Goal: Information Seeking & Learning: Learn about a topic

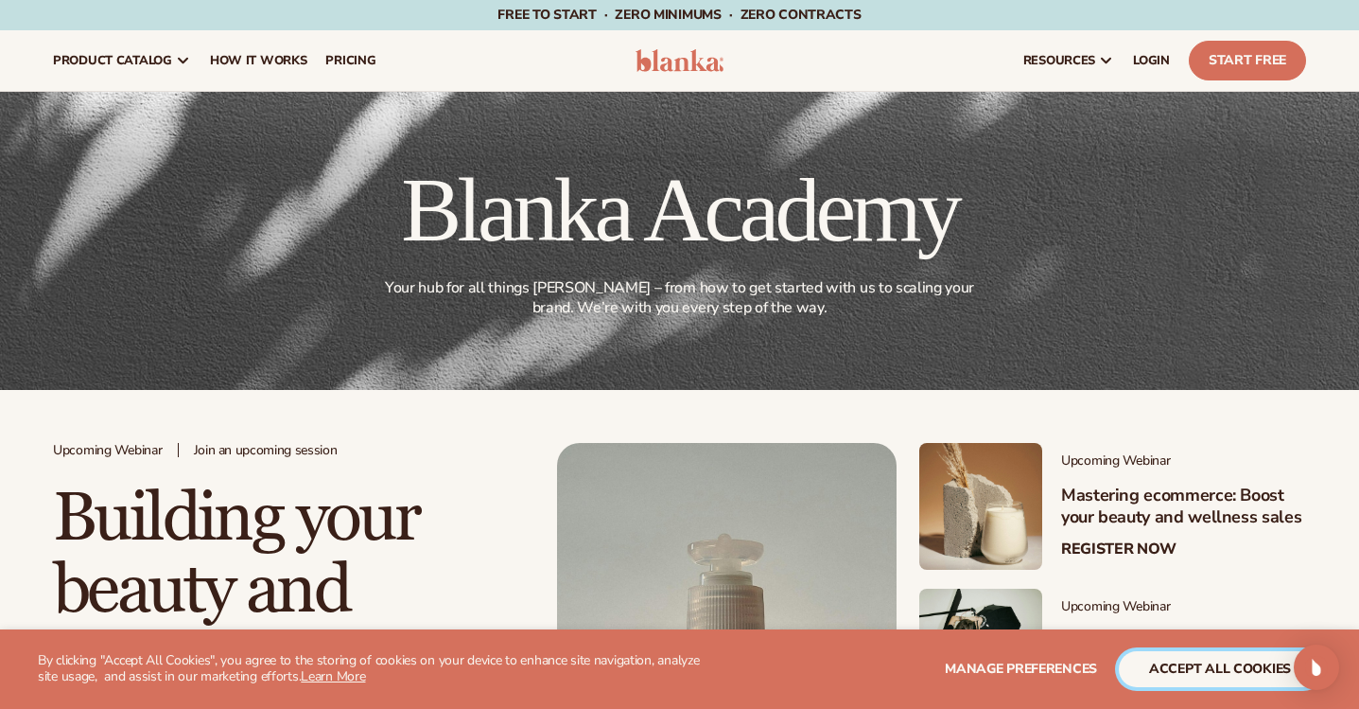
click at [1223, 668] on button "accept all cookies" at bounding box center [1220, 669] width 202 height 36
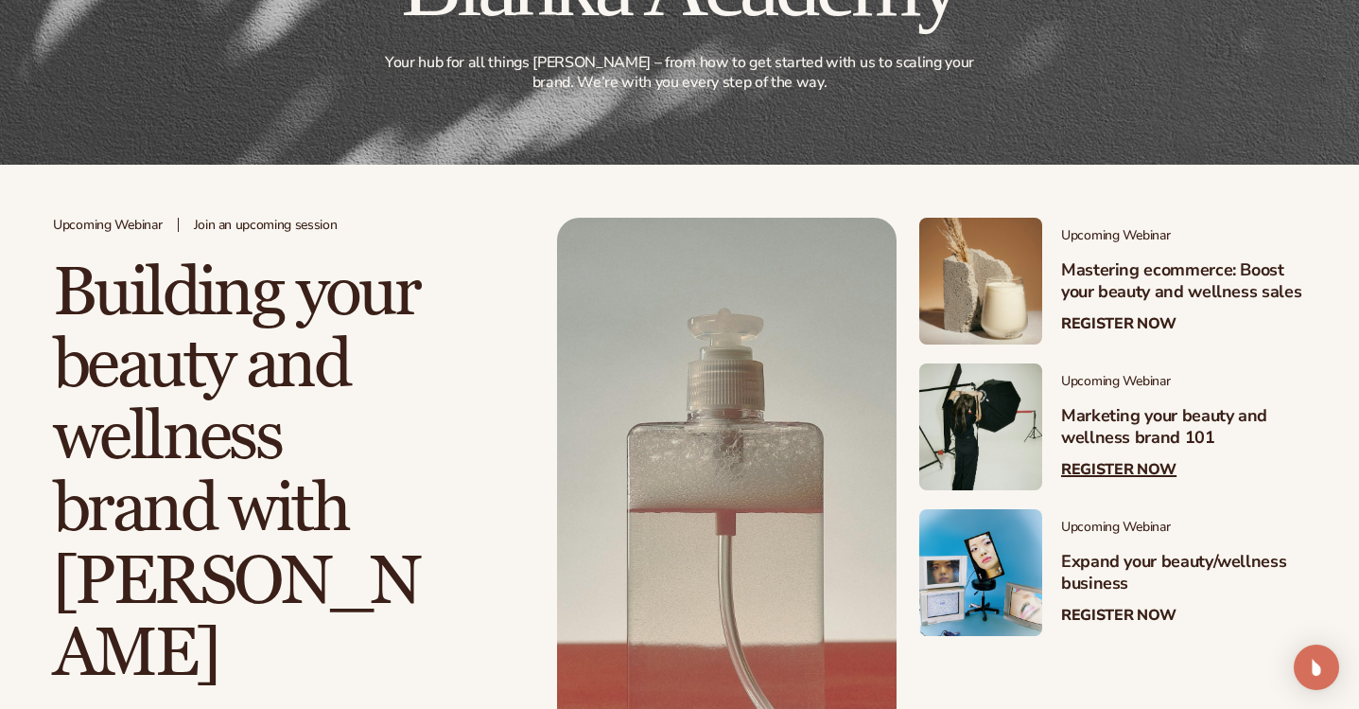
scroll to position [240, 0]
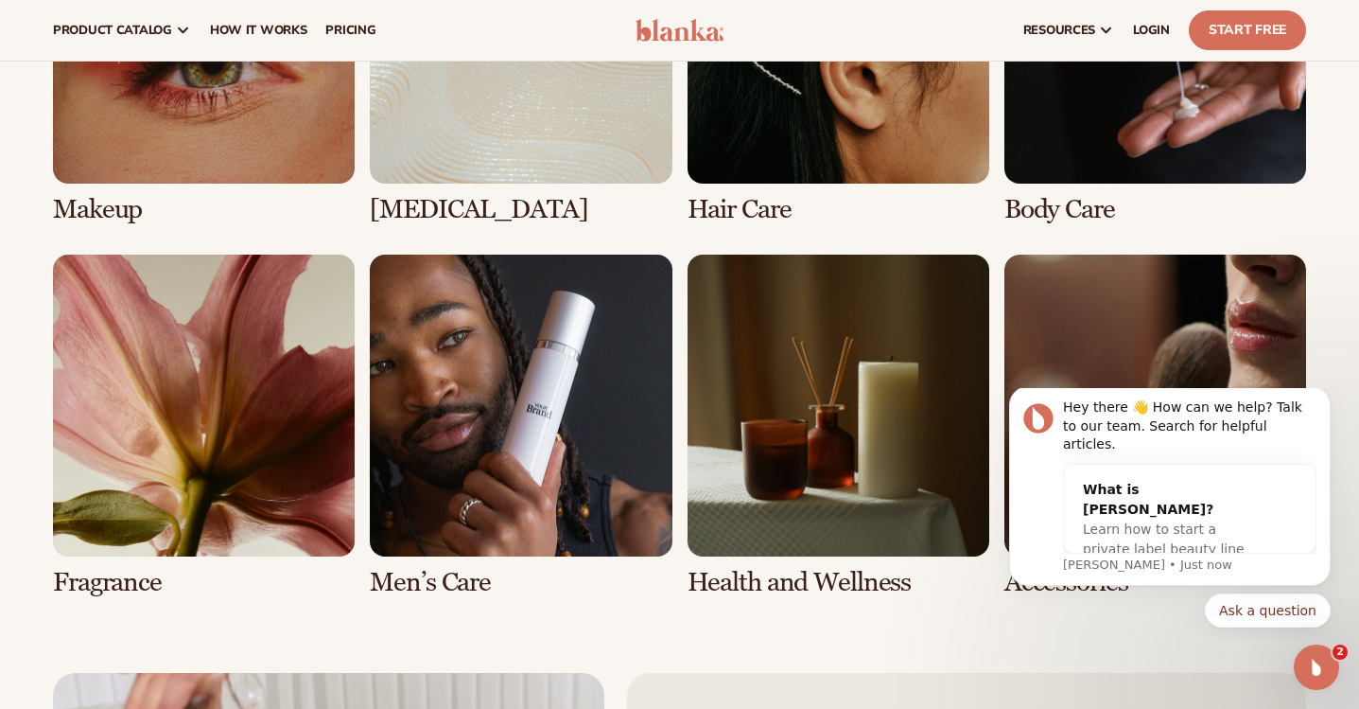
scroll to position [3834, 0]
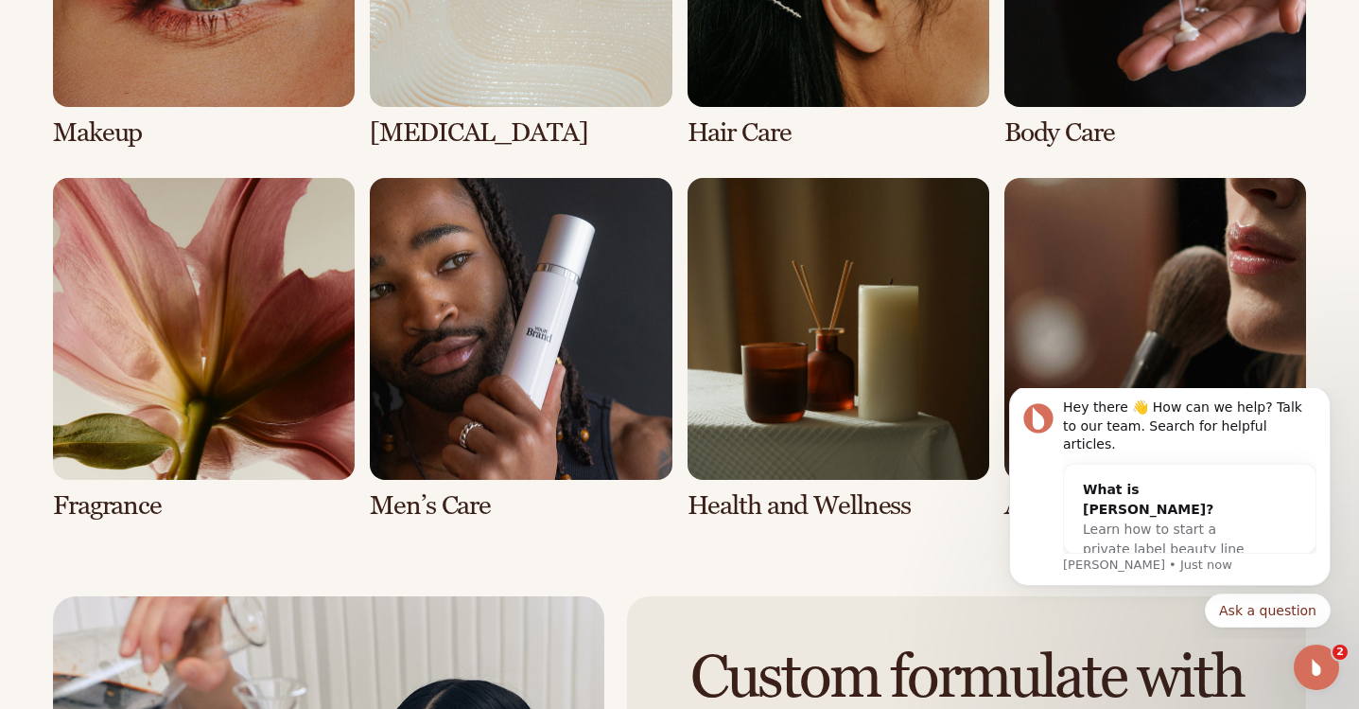
click at [1333, 273] on div "Curated products for every line Premium [MEDICAL_DATA], hair care, makeup, and …" at bounding box center [679, 101] width 1359 height 837
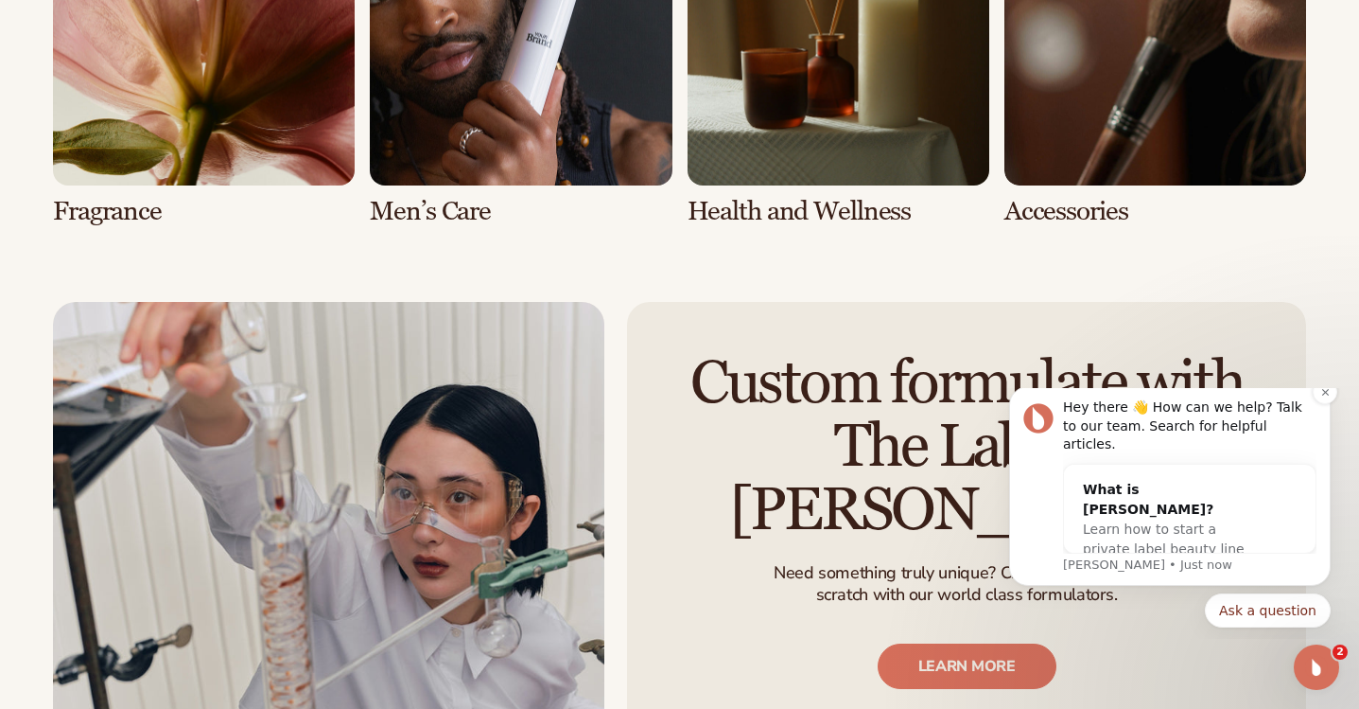
scroll to position [4137, 0]
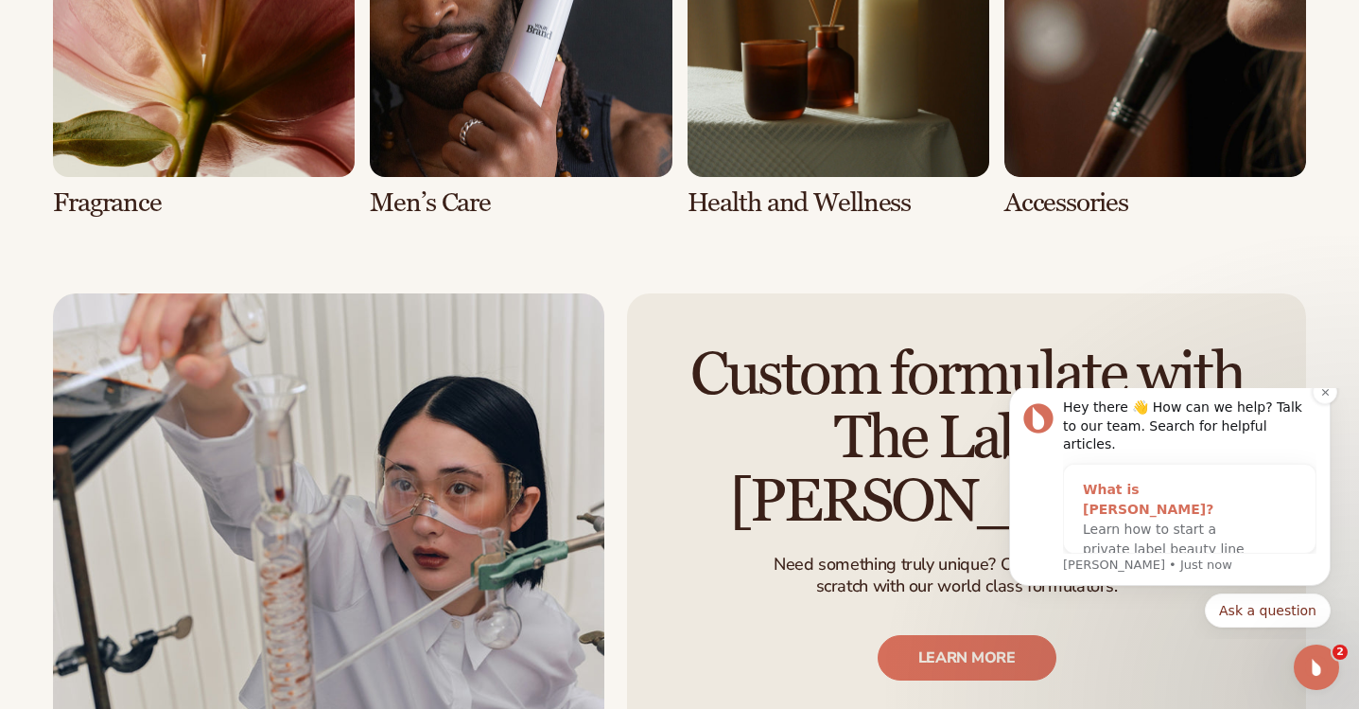
click at [1159, 519] on div "Learn how to start a private label beauty line with Blanka" at bounding box center [1171, 549] width 176 height 60
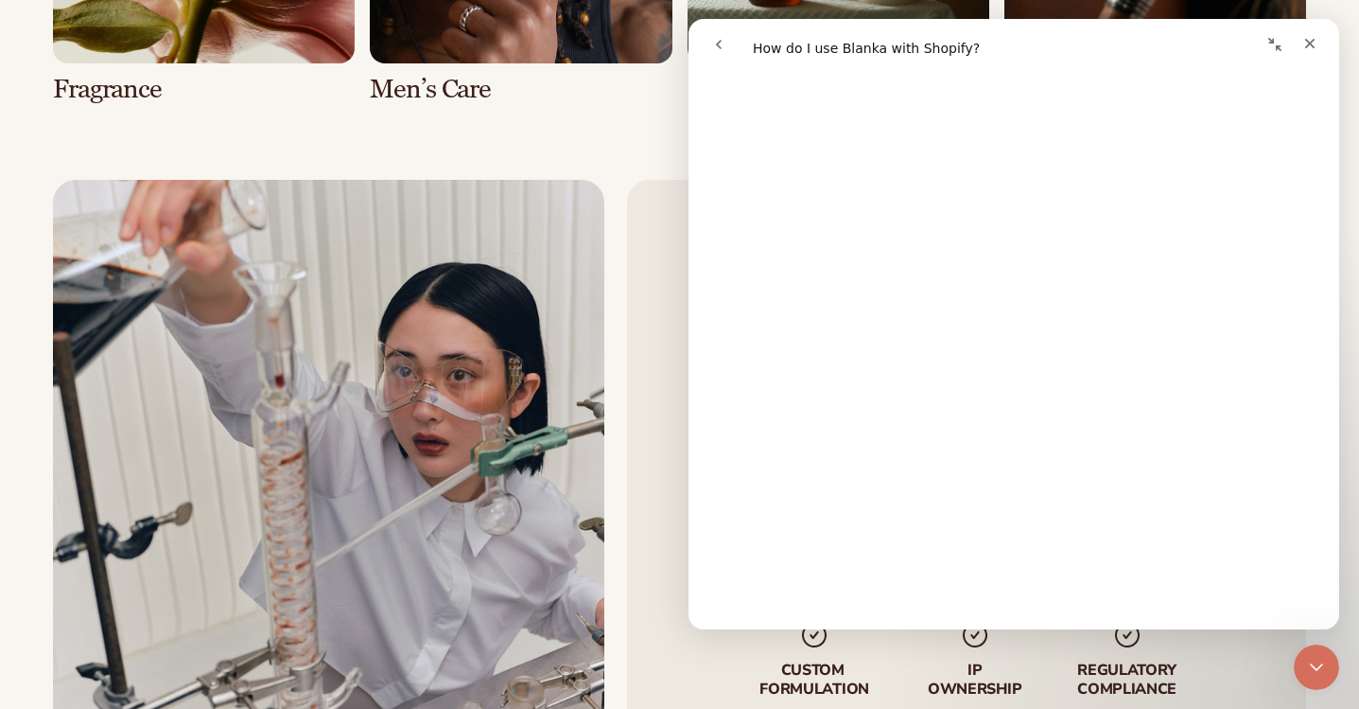
scroll to position [144, 0]
click at [1304, 45] on icon "Close" at bounding box center [1310, 43] width 15 height 15
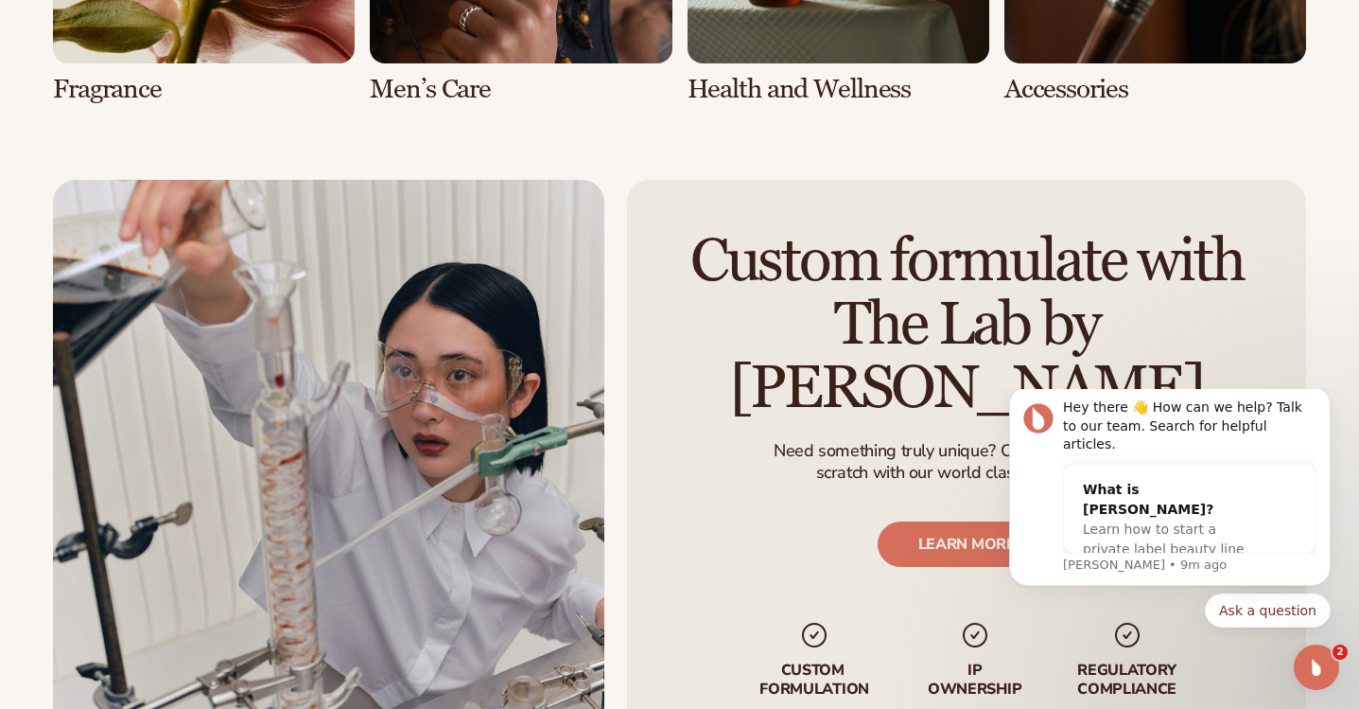
scroll to position [0, 0]
click at [1322, 394] on icon "Dismiss notification" at bounding box center [1324, 391] width 7 height 7
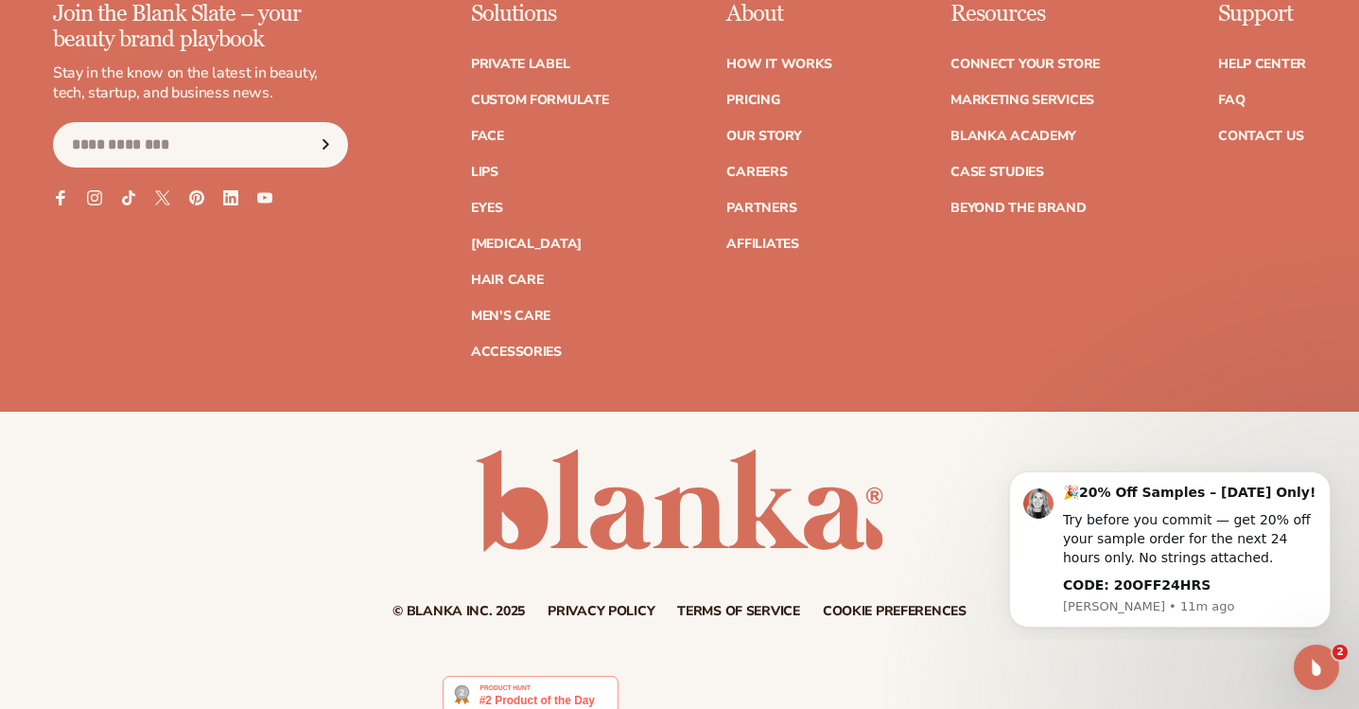
scroll to position [7601, 0]
